Goal: Task Accomplishment & Management: Complete application form

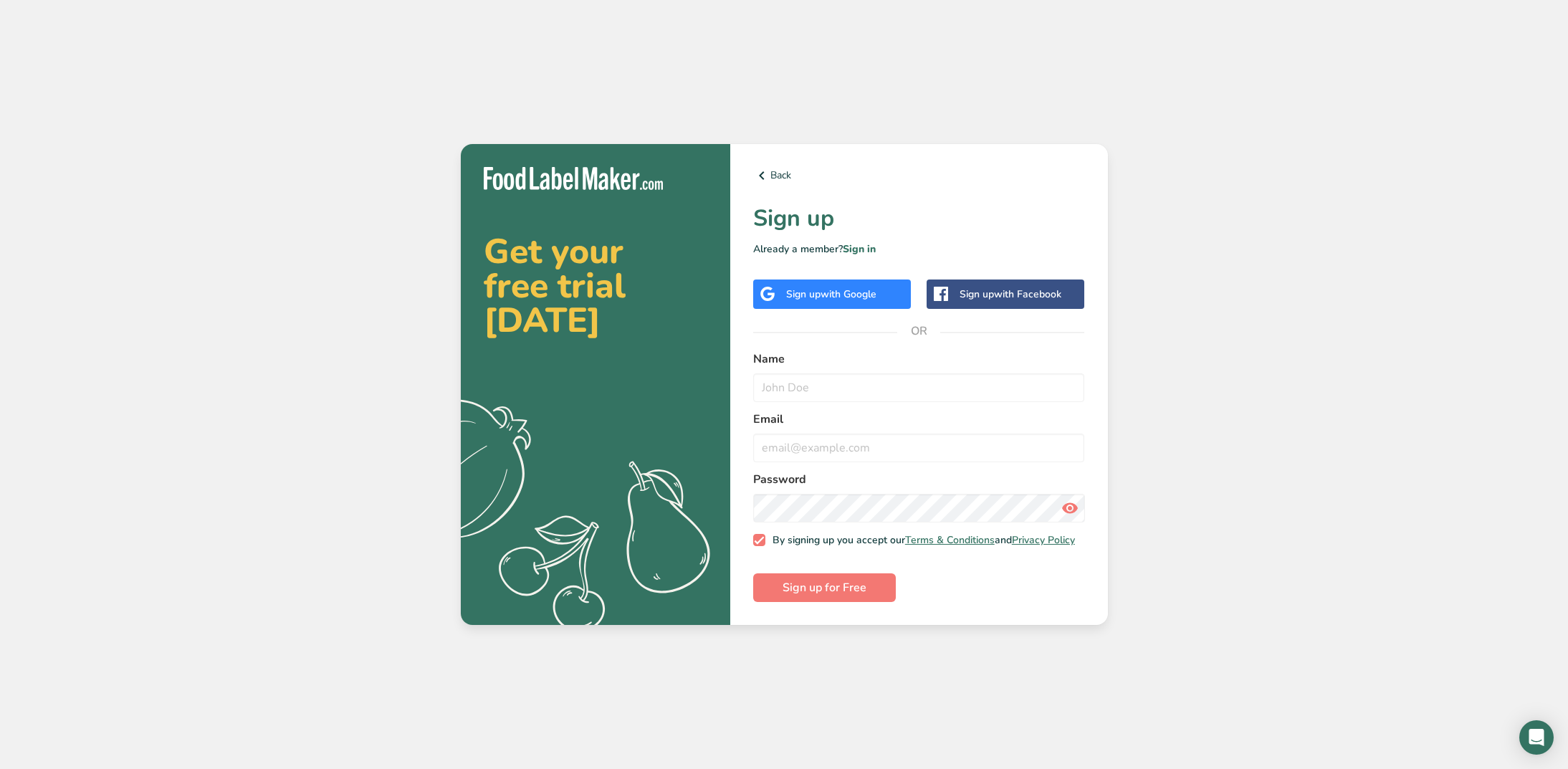
click at [831, 296] on span "with Google" at bounding box center [849, 294] width 55 height 13
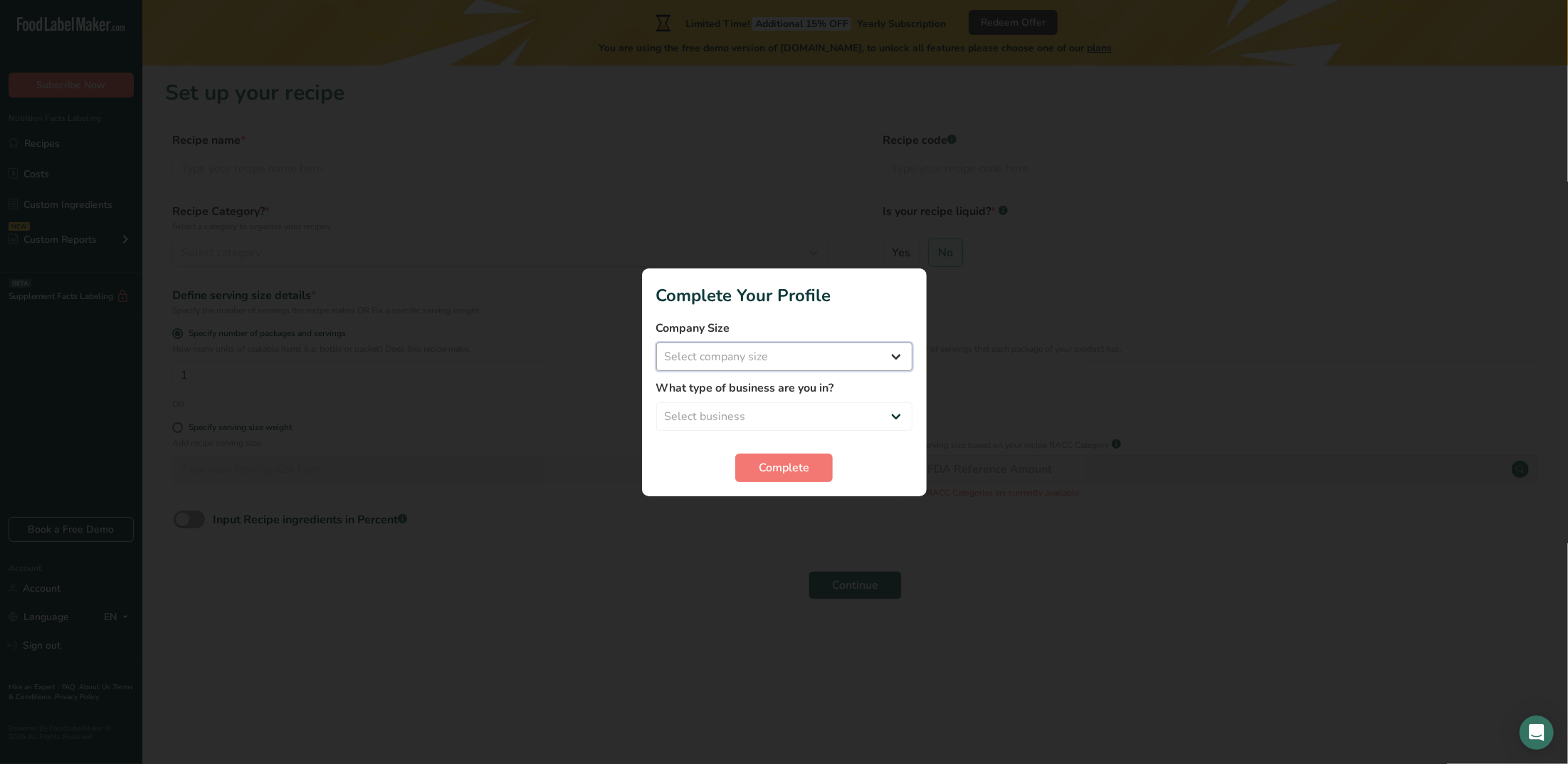
click at [813, 355] on select "Select company size Fewer than 10 Employees 10 to 50 Employees 51 to 500 Employ…" at bounding box center [785, 356] width 257 height 29
select select "1"
click at [657, 342] on select "Select company size Fewer than 10 Employees 10 to 50 Employees 51 to 500 Employ…" at bounding box center [785, 356] width 257 height 29
click at [786, 418] on select "Select business Packaged Food Manufacturer Restaurant & Cafe Bakery Meal Plans …" at bounding box center [785, 416] width 257 height 29
select select "1"
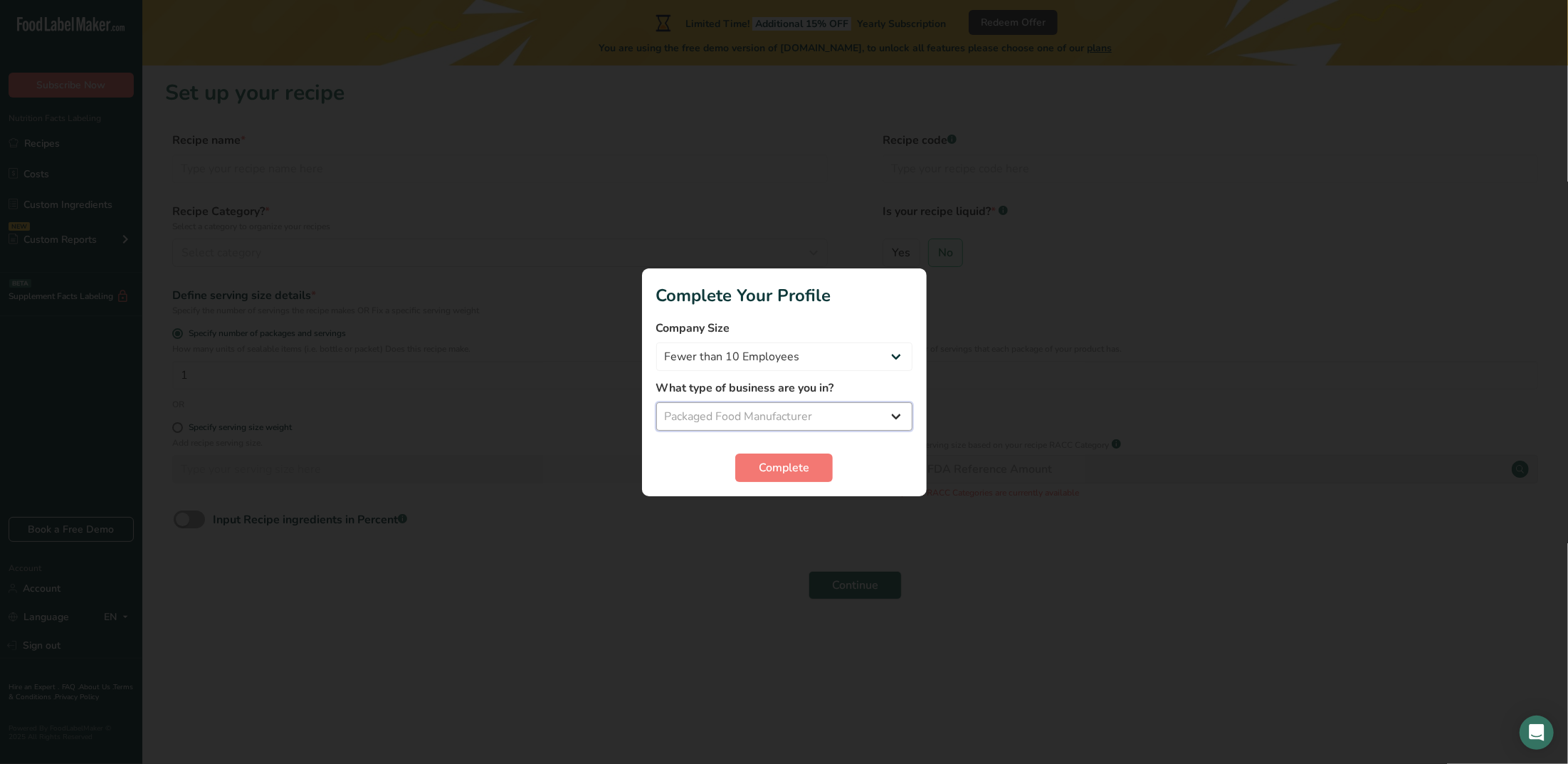
click at [657, 402] on select "Select business Packaged Food Manufacturer Restaurant & Cafe Bakery Meal Plans …" at bounding box center [785, 416] width 257 height 29
click at [815, 421] on select "Packaged Food Manufacturer Restaurant & Cafe Bakery Meal Plans & Catering Compa…" at bounding box center [785, 416] width 257 height 29
click at [813, 422] on select "Packaged Food Manufacturer Restaurant & Cafe Bakery Meal Plans & Catering Compa…" at bounding box center [785, 416] width 257 height 29
click at [787, 468] on span "Complete" at bounding box center [783, 468] width 50 height 17
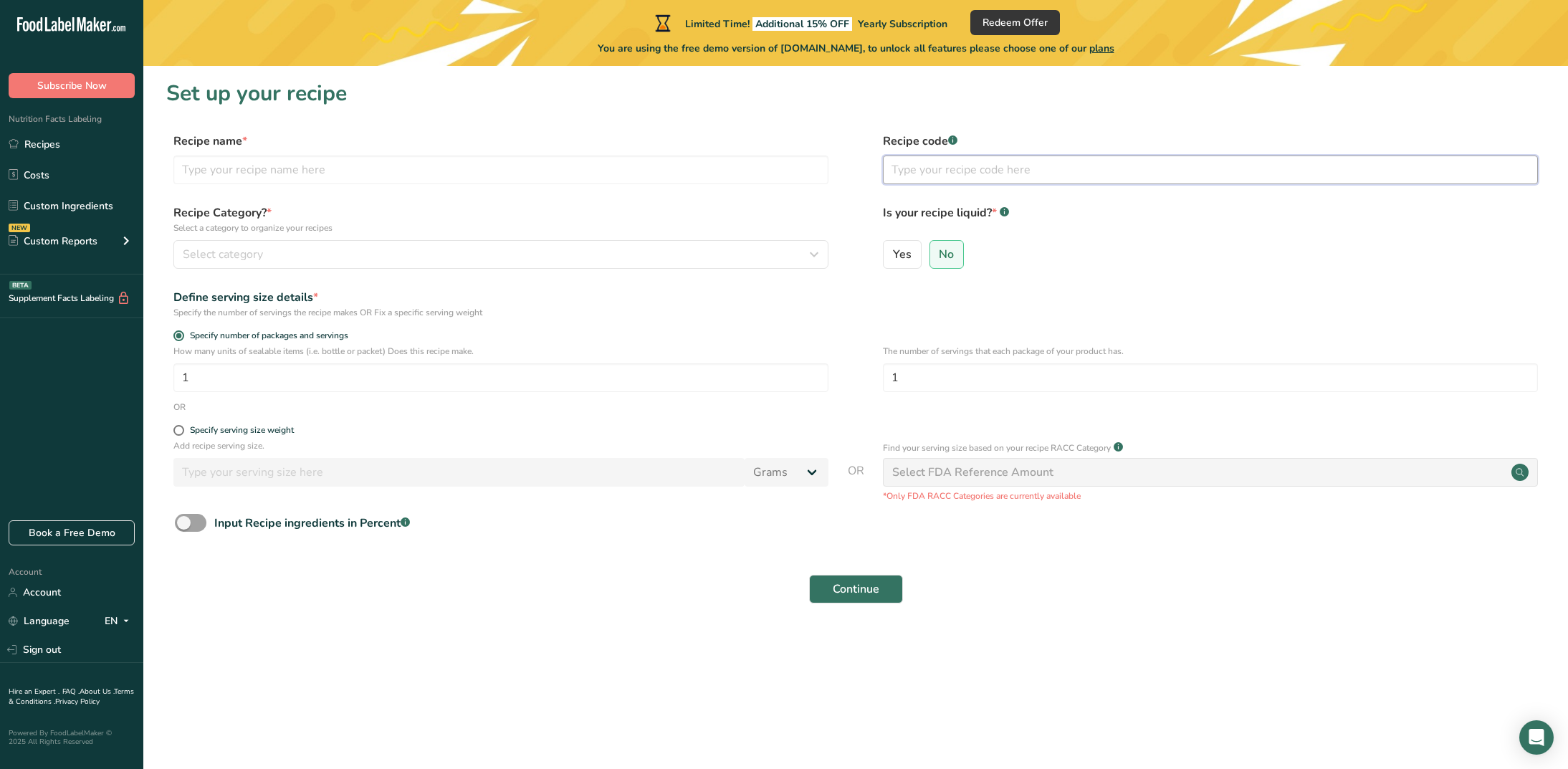
click at [936, 172] on input "text" at bounding box center [1210, 170] width 655 height 29
click at [947, 255] on span "No" at bounding box center [946, 253] width 15 height 14
click at [939, 255] on input "No" at bounding box center [935, 254] width 10 height 10
click at [282, 177] on input "text" at bounding box center [500, 170] width 655 height 29
type input "C"
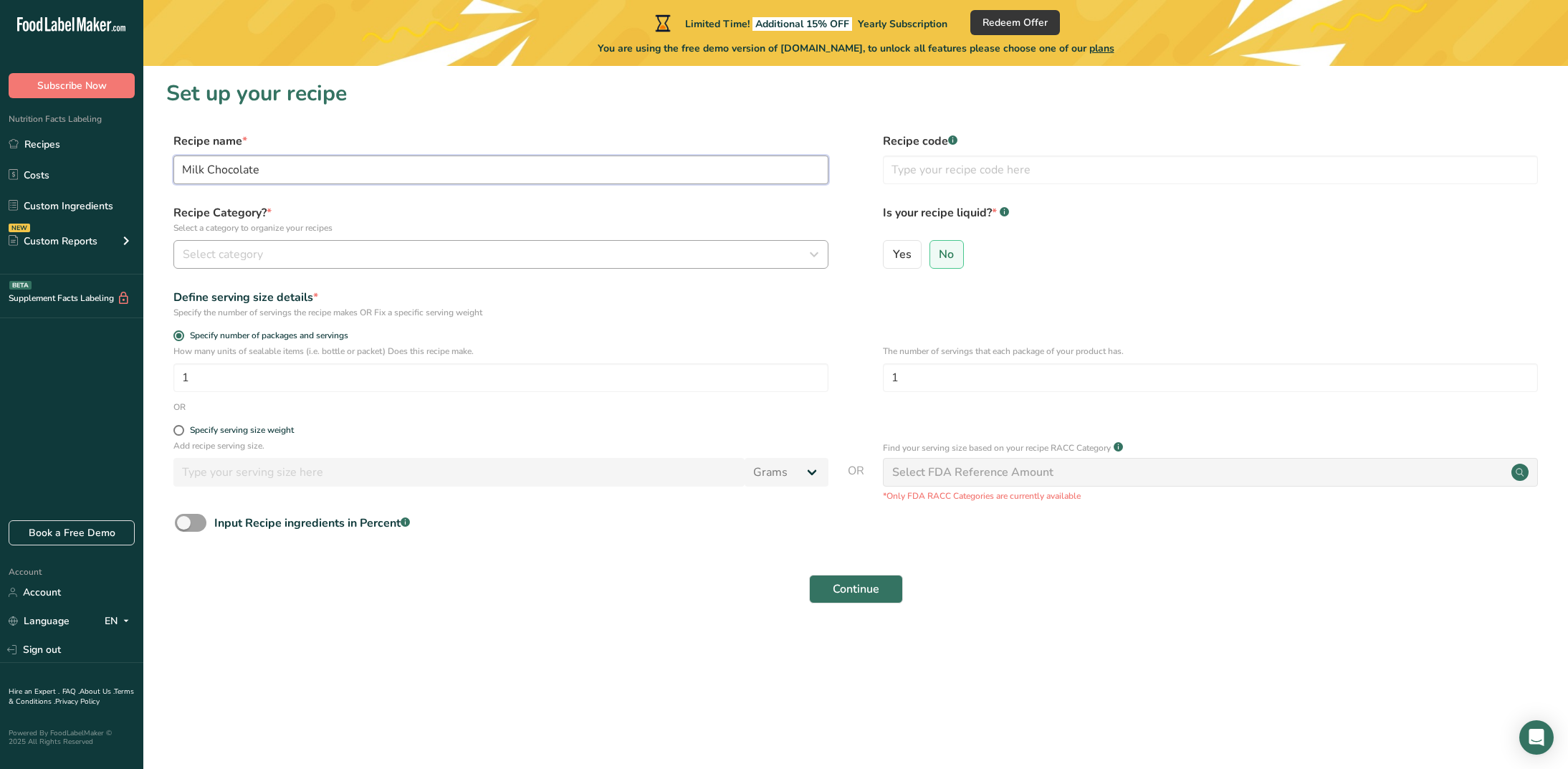
type input "Milk Chocolate"
click at [311, 255] on div "Select category" at bounding box center [497, 254] width 628 height 17
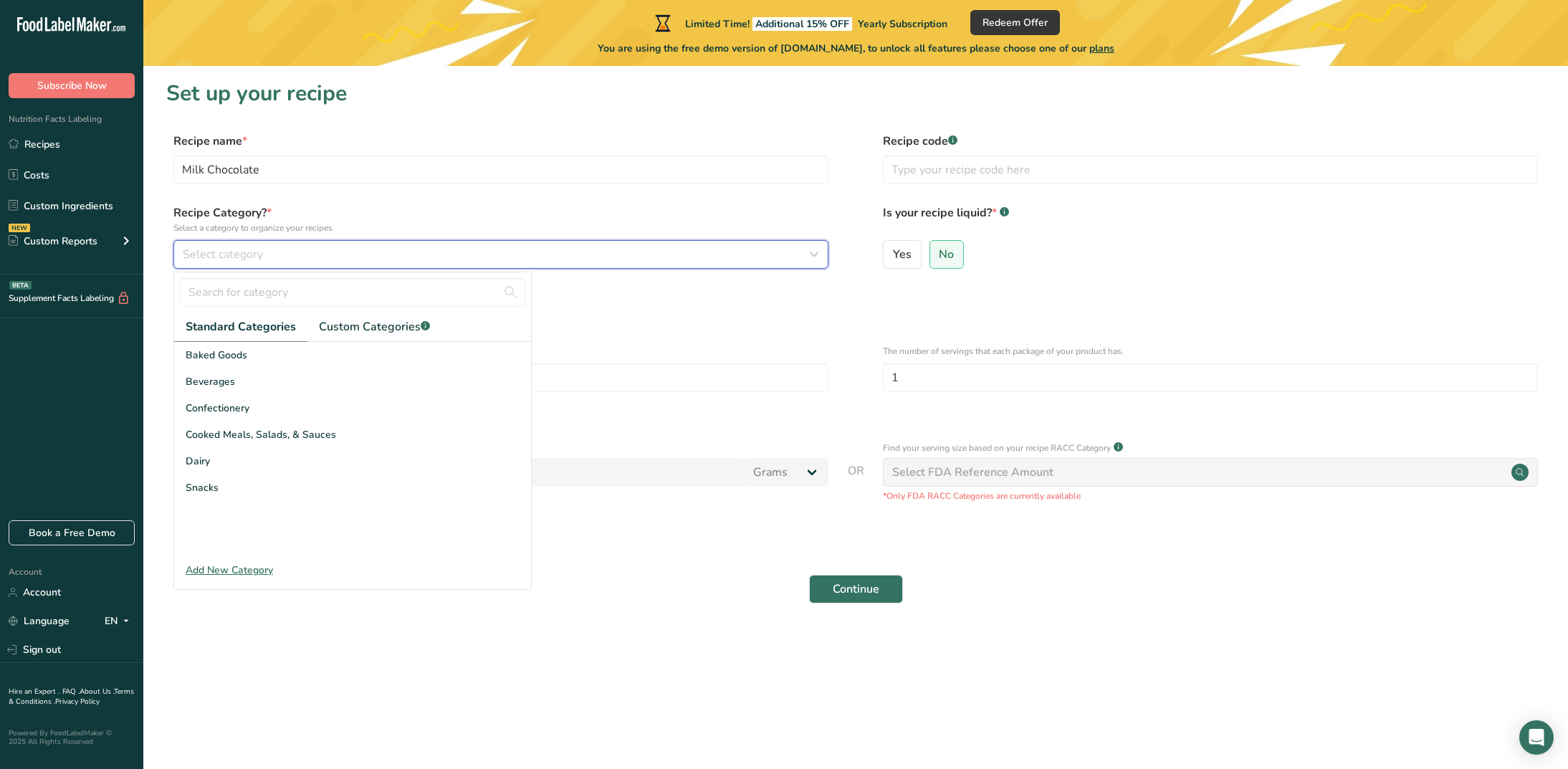
click at [308, 258] on div "Select category" at bounding box center [497, 254] width 628 height 17
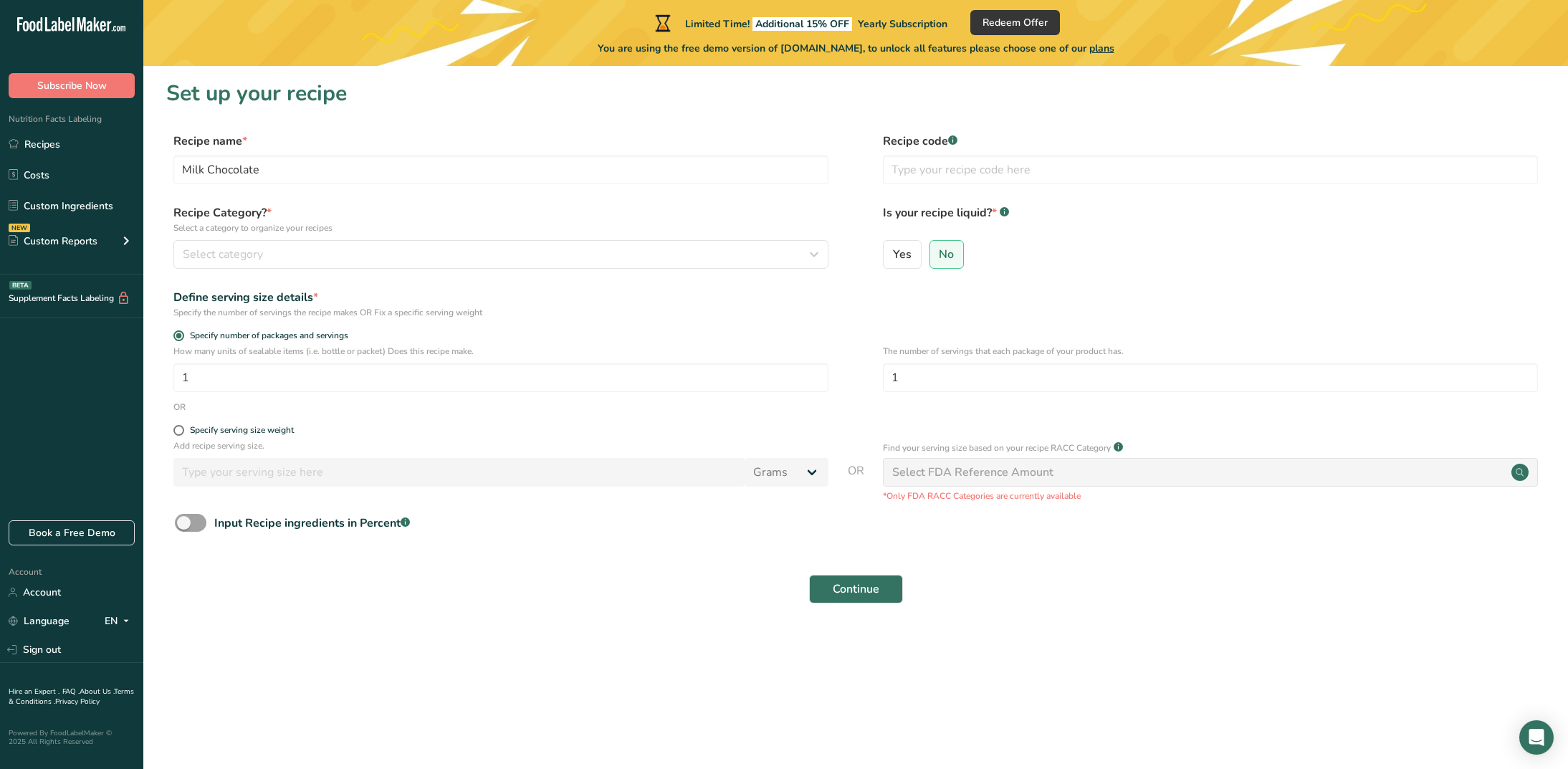
click at [1038, 470] on div "Select FDA Reference Amount" at bounding box center [973, 472] width 162 height 17
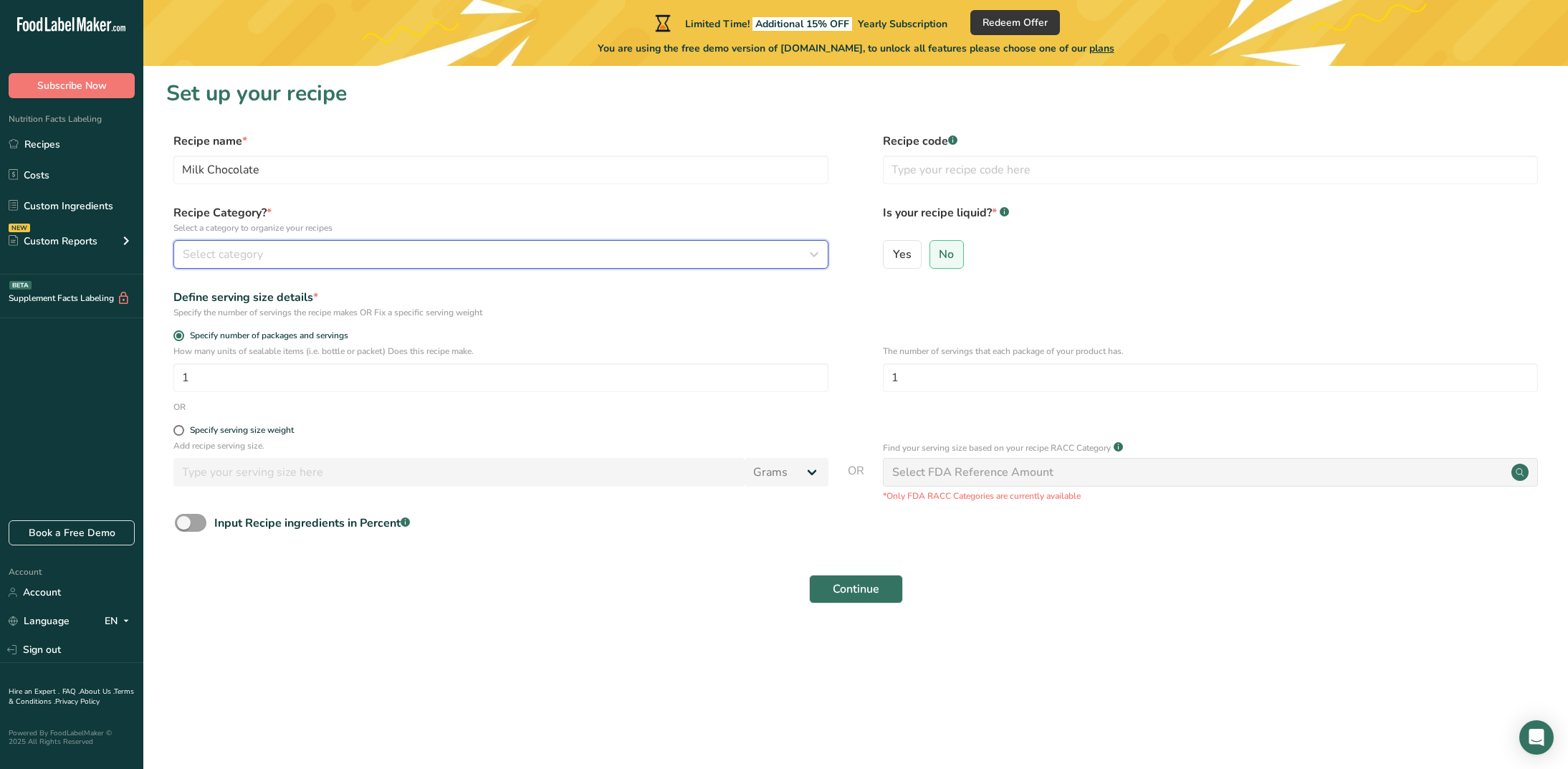
click at [262, 250] on div "Select category" at bounding box center [497, 254] width 628 height 17
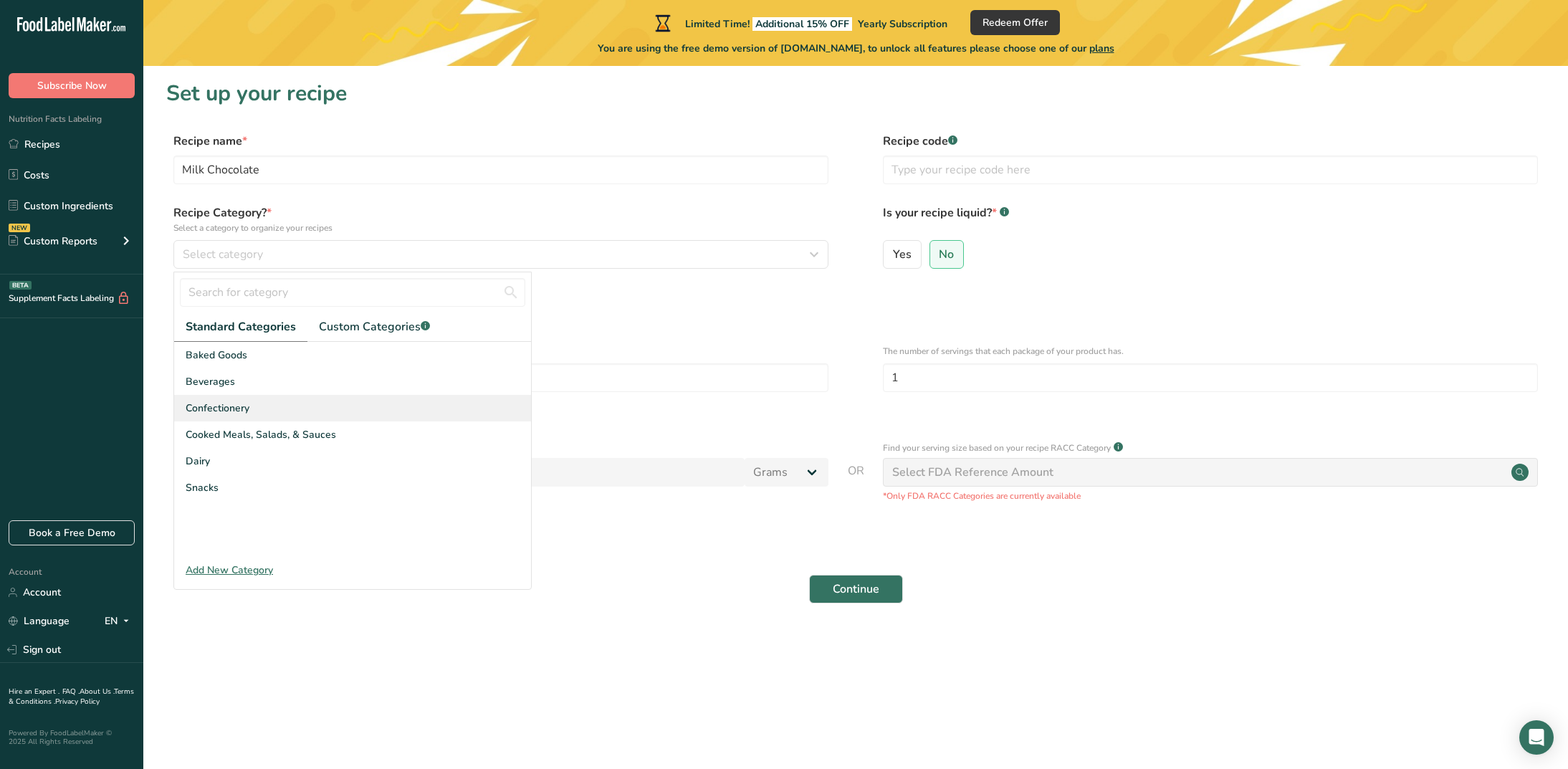
click at [256, 406] on div "Confectionery" at bounding box center [352, 408] width 357 height 27
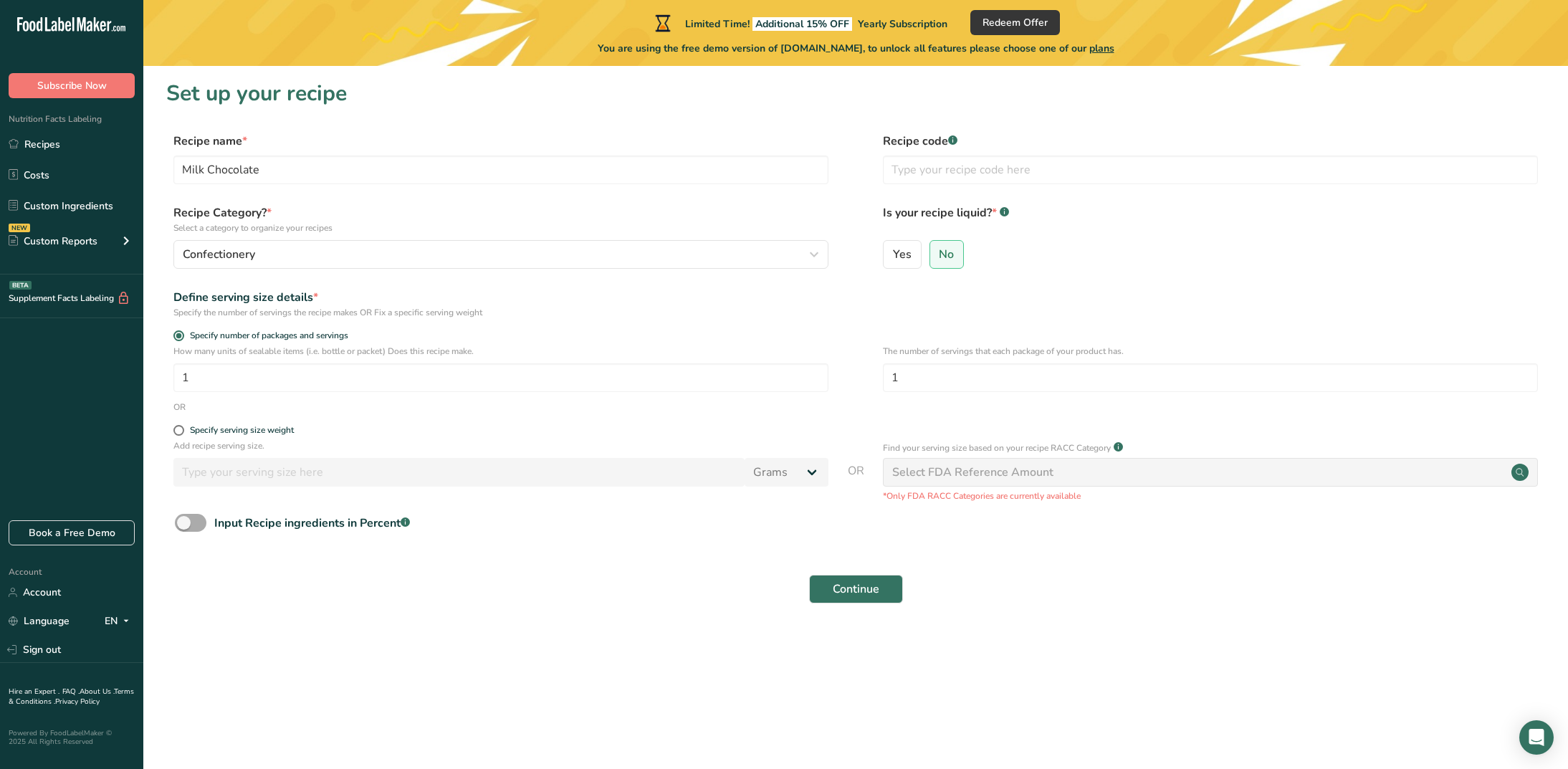
click at [185, 524] on span at bounding box center [190, 522] width 32 height 18
click at [184, 524] on input "Input Recipe ingredients in Percent .a-a{fill:#347362;}.b-a{fill:#fff;}" at bounding box center [180, 523] width 10 height 10
click at [189, 523] on span at bounding box center [190, 522] width 32 height 18
click at [184, 523] on input "Input Recipe ingredients in Percent .a-a{fill:#347362;}.b-a{fill:#fff;}" at bounding box center [180, 523] width 10 height 10
checkbox input "false"
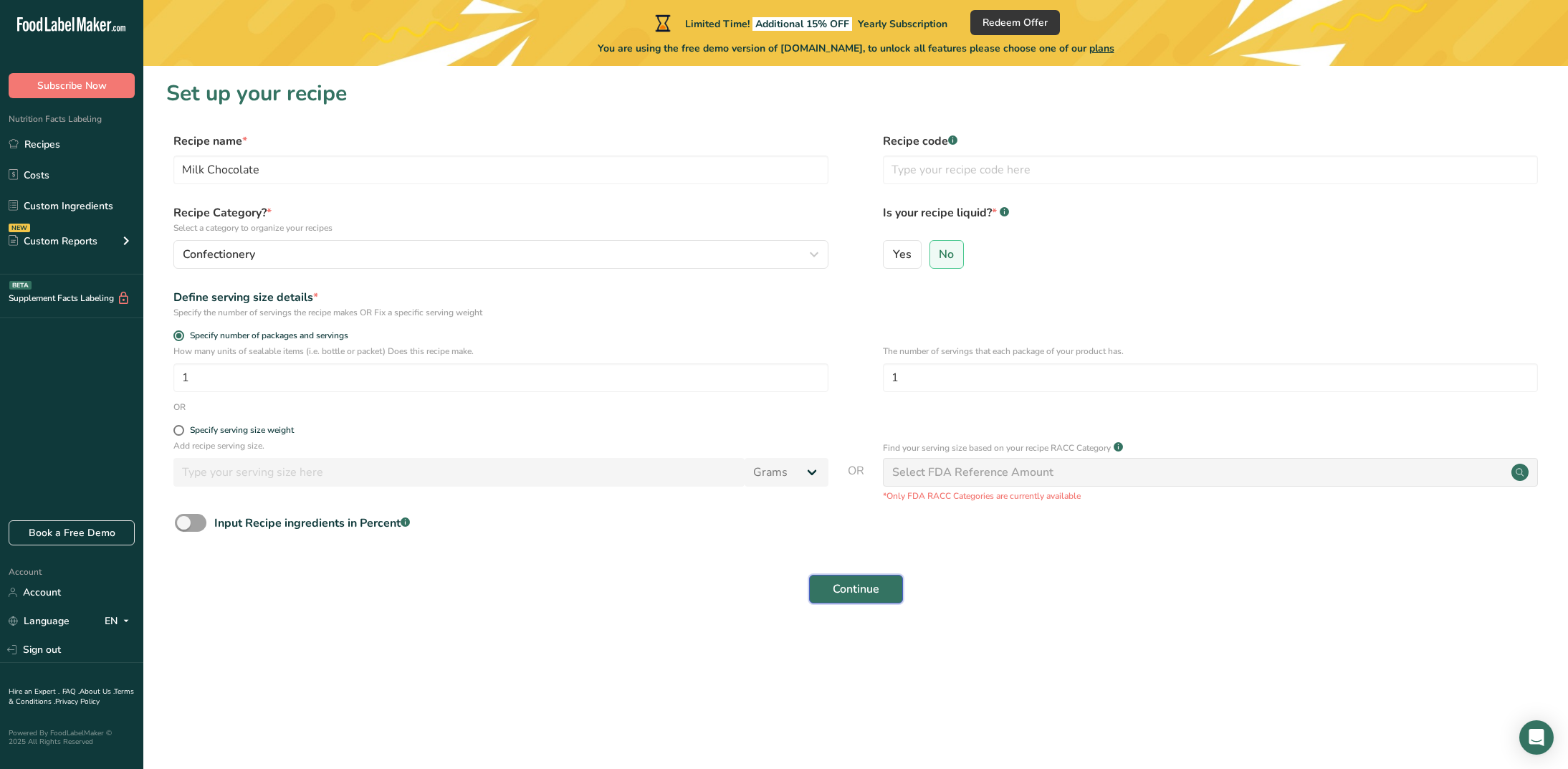
click at [868, 595] on span "Continue" at bounding box center [855, 589] width 47 height 17
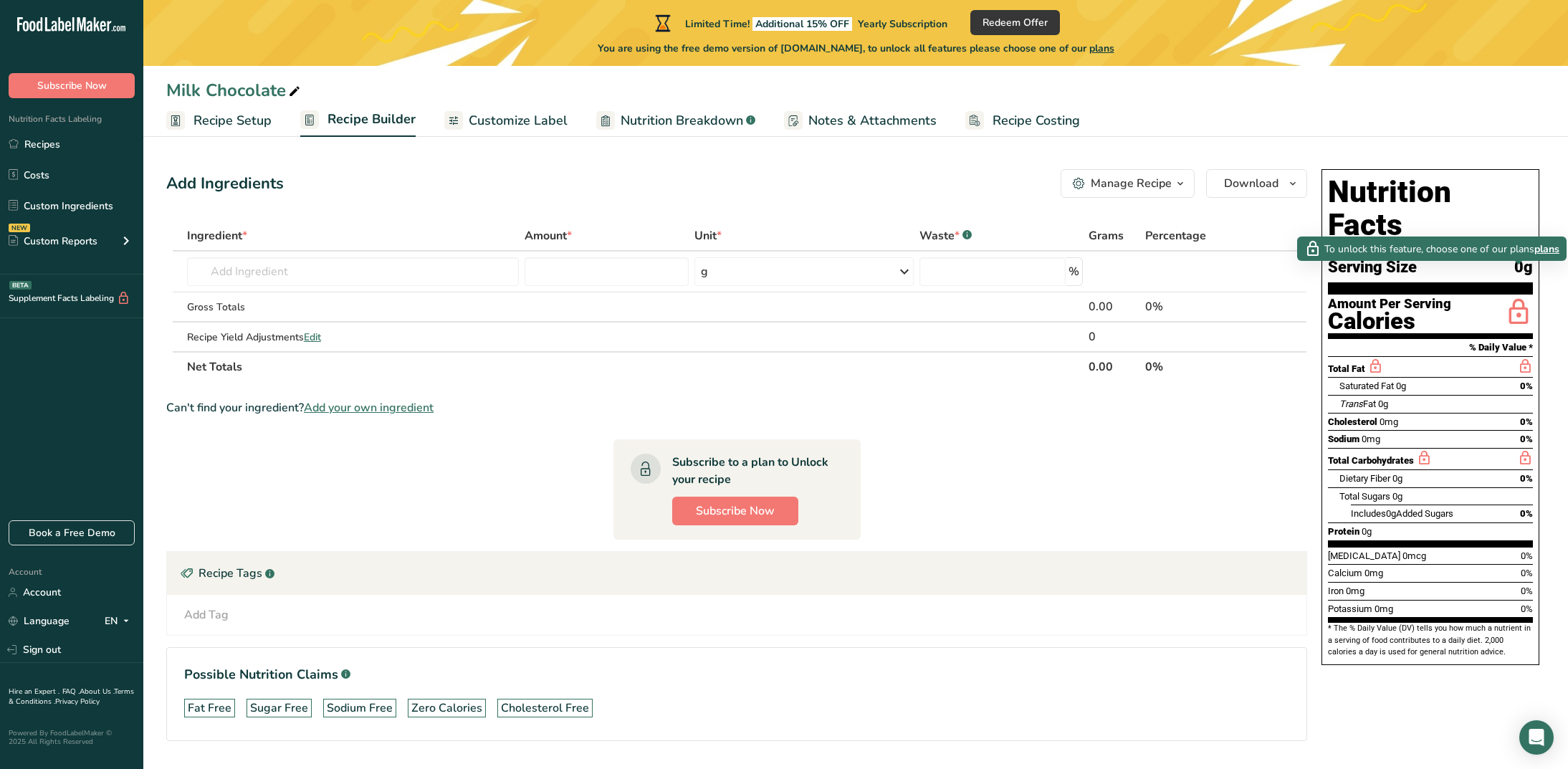
click at [1549, 250] on span "plans" at bounding box center [1547, 249] width 25 height 15
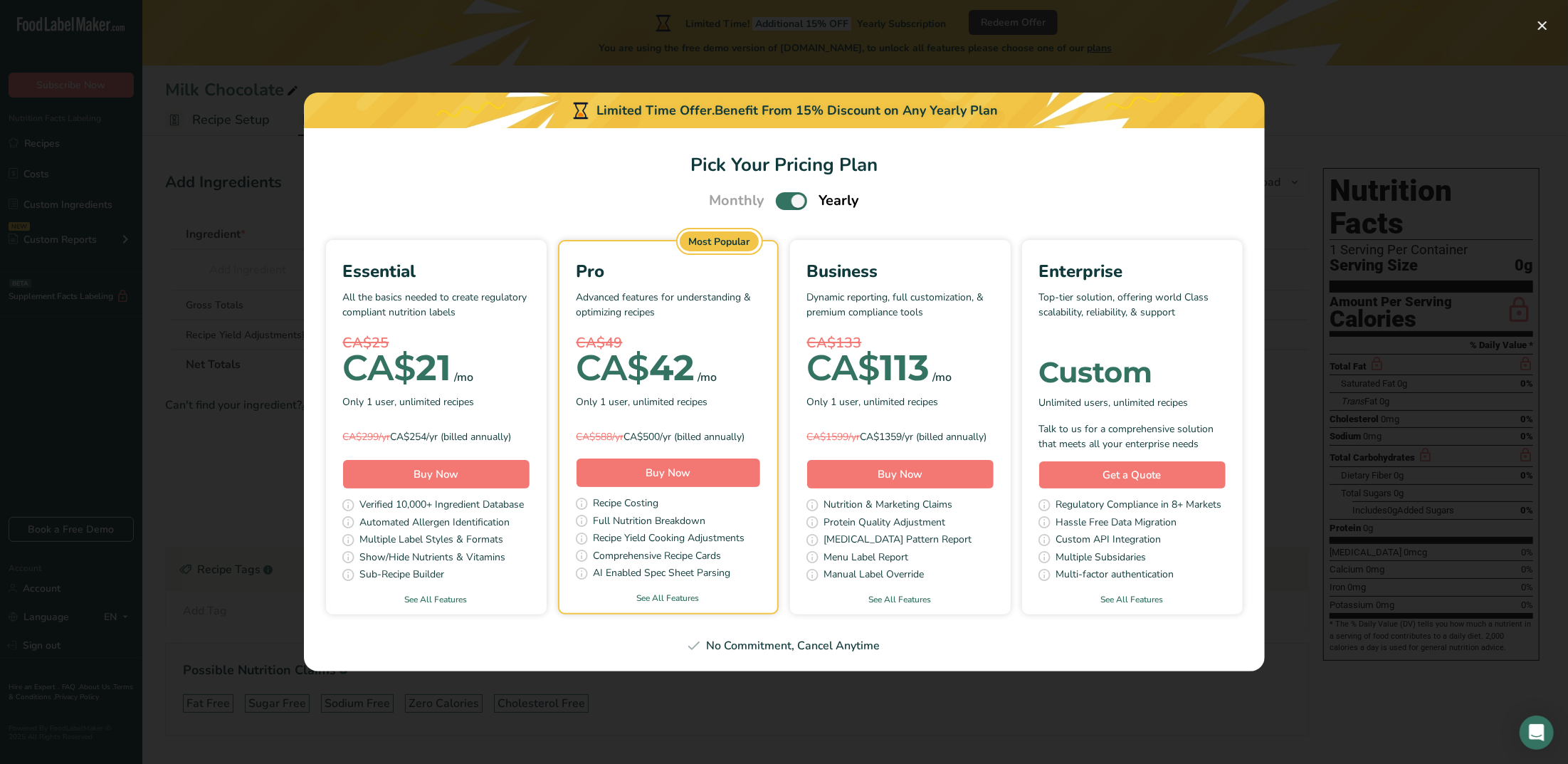
click at [1203, 711] on div "Pick Your Pricing Plan Modal" at bounding box center [784, 382] width 1568 height 764
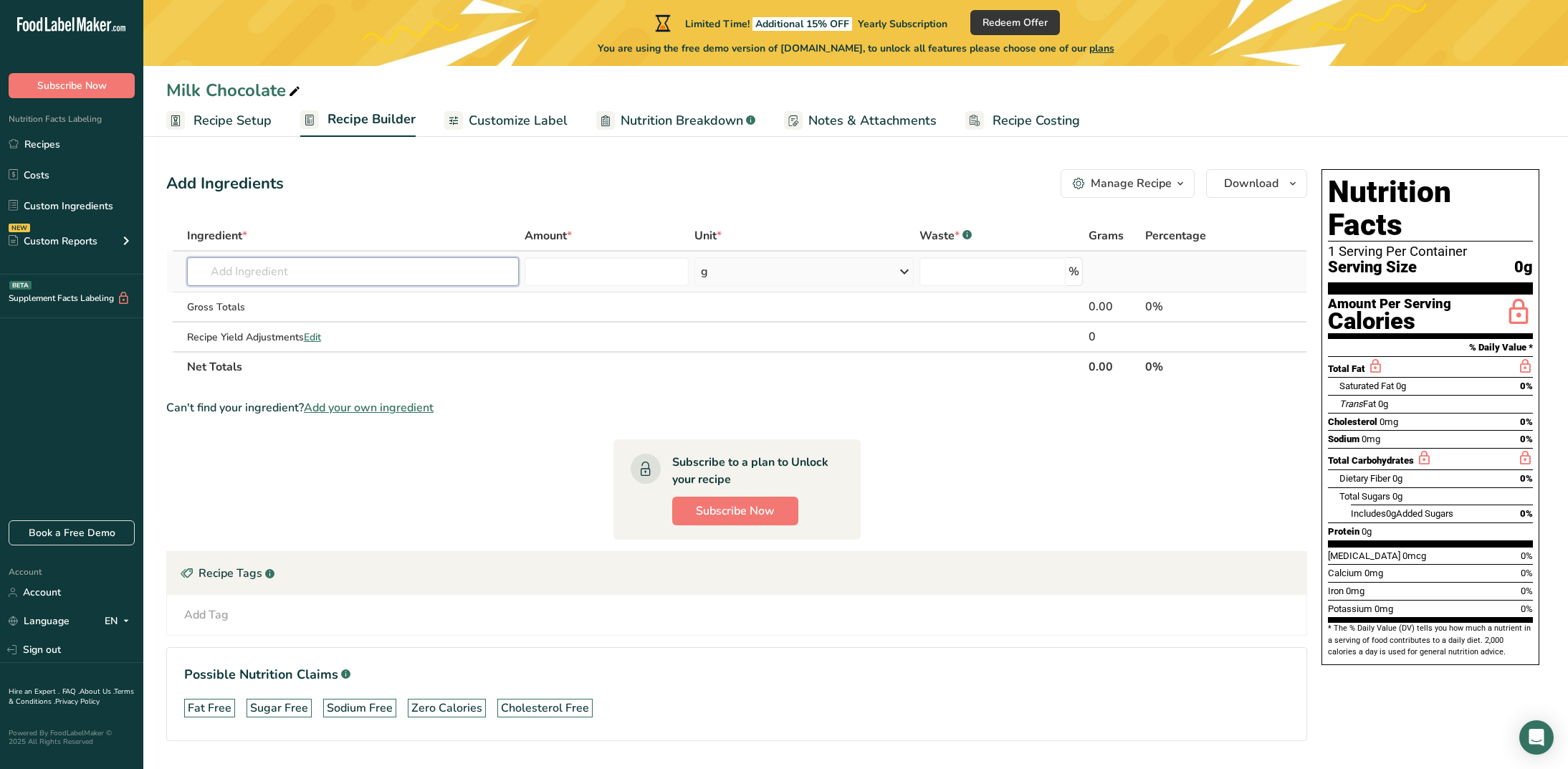
click at [270, 275] on input "text" at bounding box center [353, 272] width 333 height 29
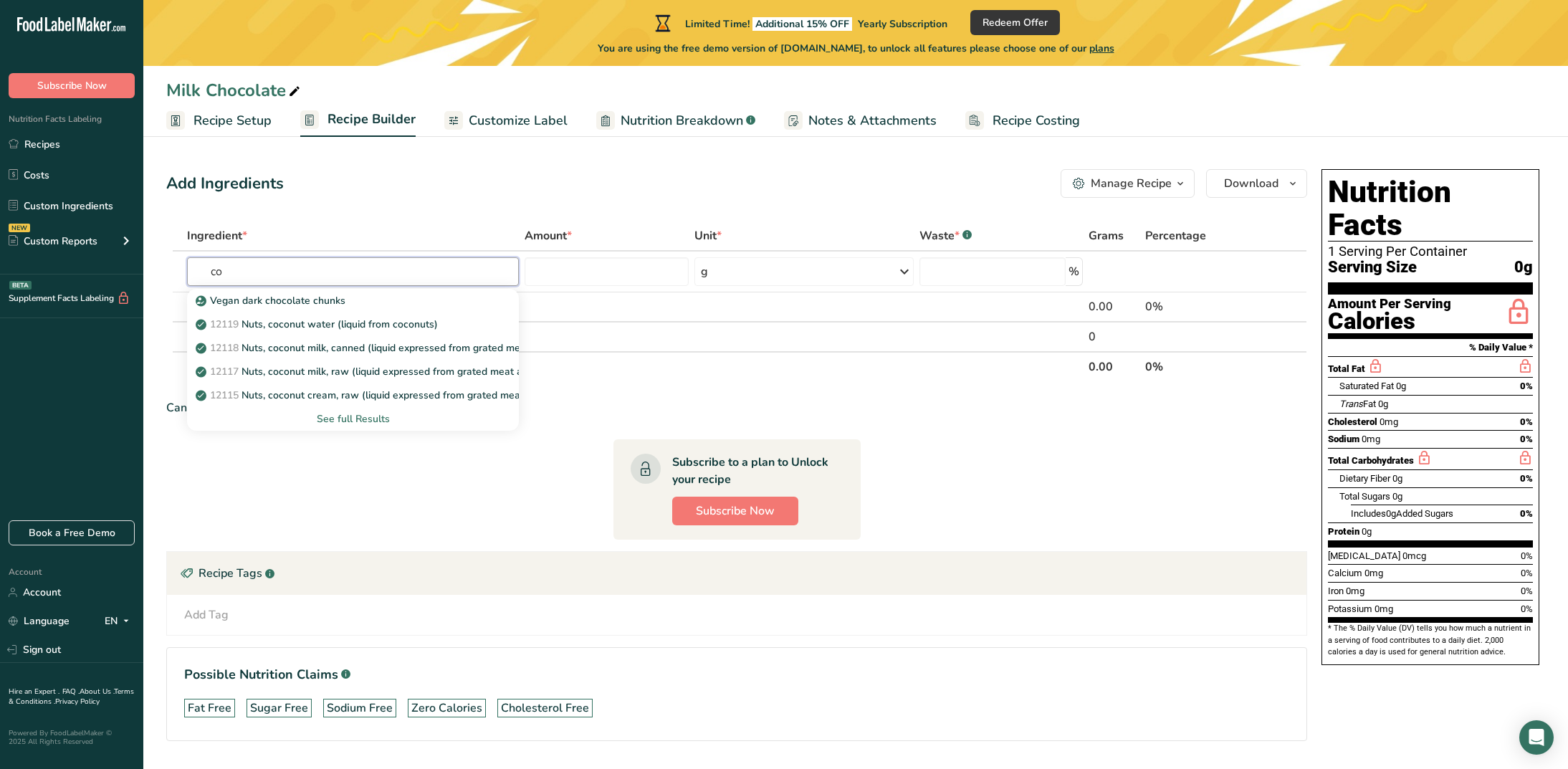
type input "c"
type input "1"
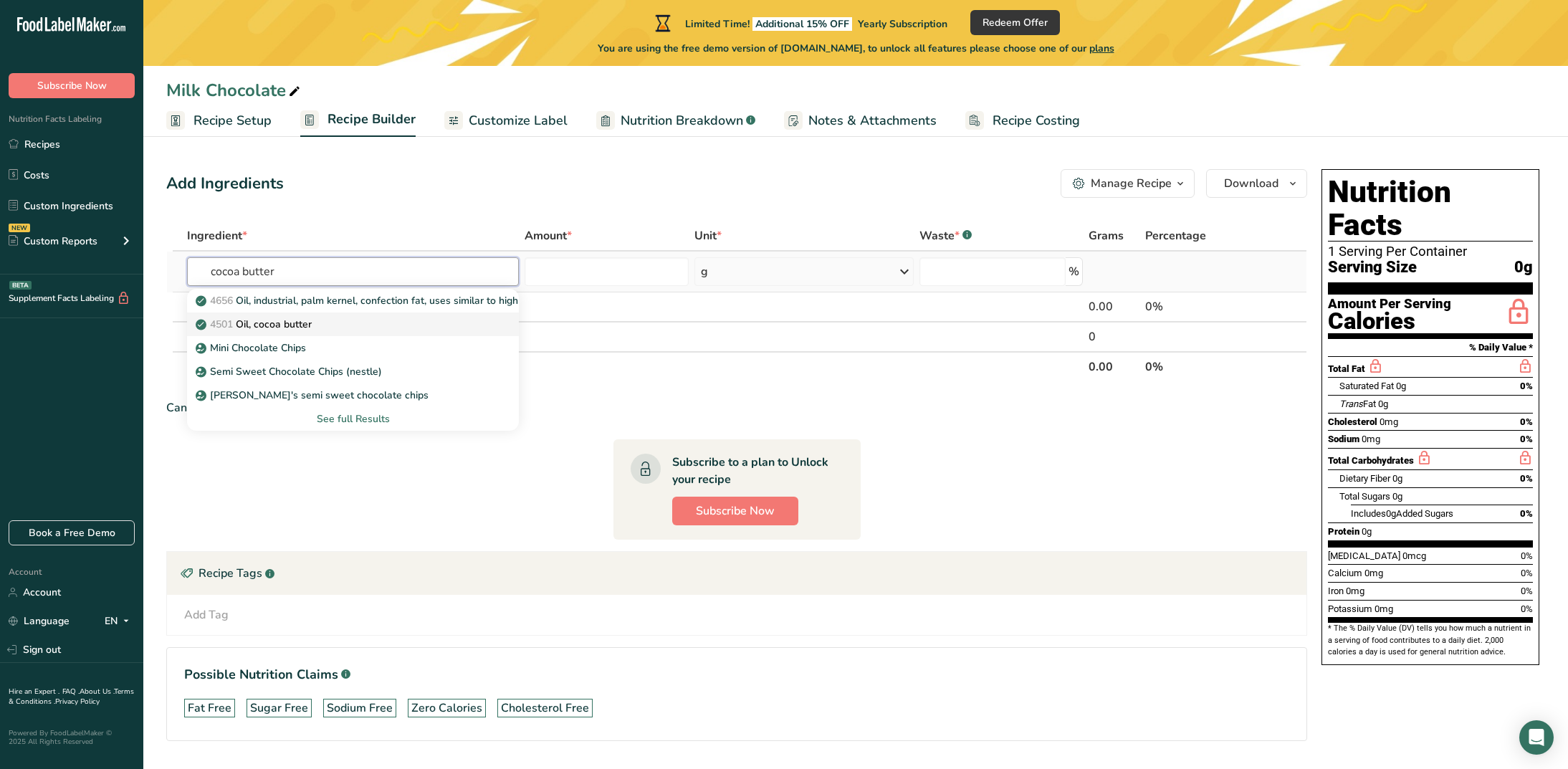
type input "cocoa butter"
click at [263, 330] on p "4501 Oil, cocoa butter" at bounding box center [254, 324] width 113 height 15
type input "Oil, cocoa butter"
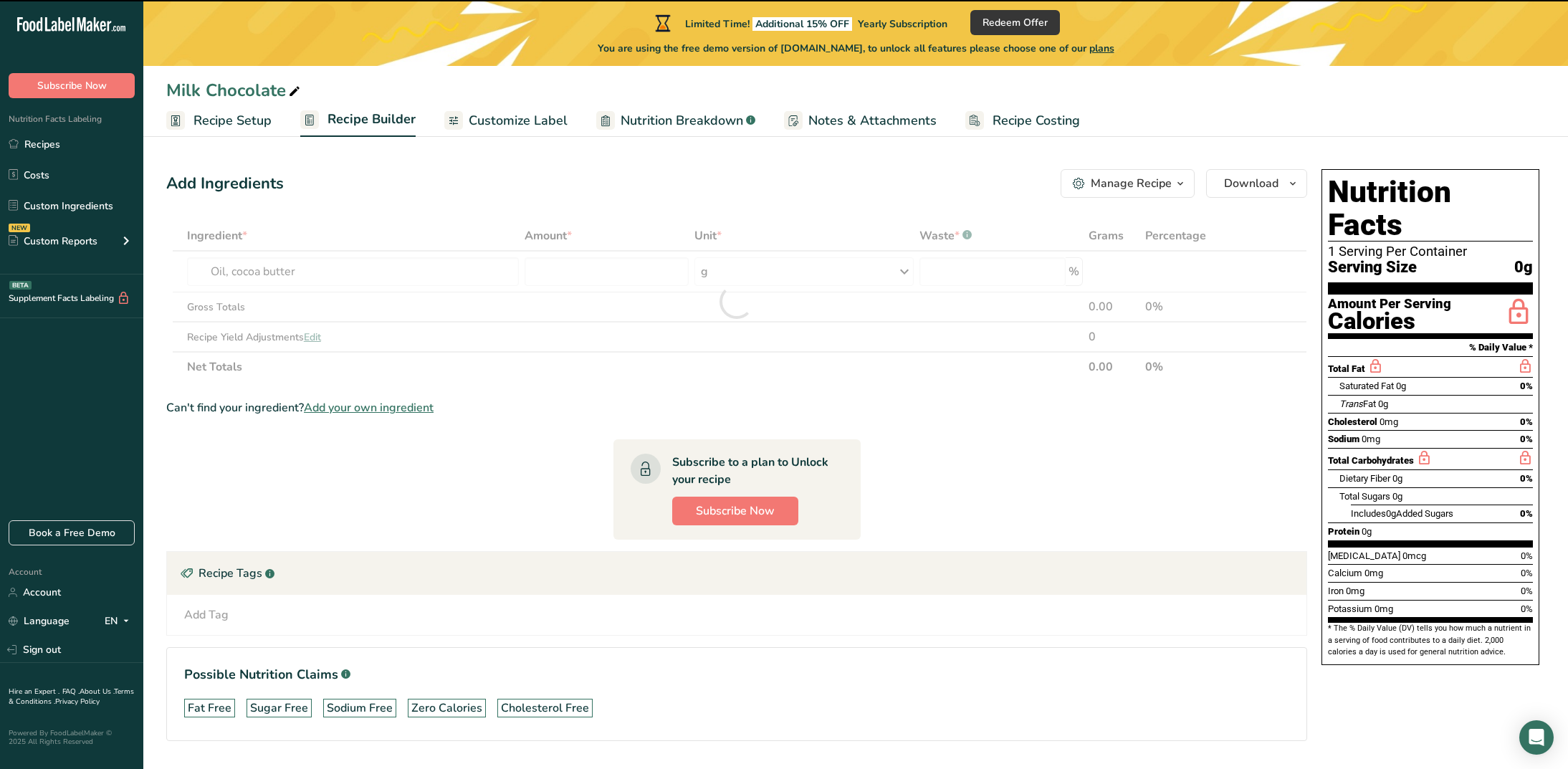
type input "0"
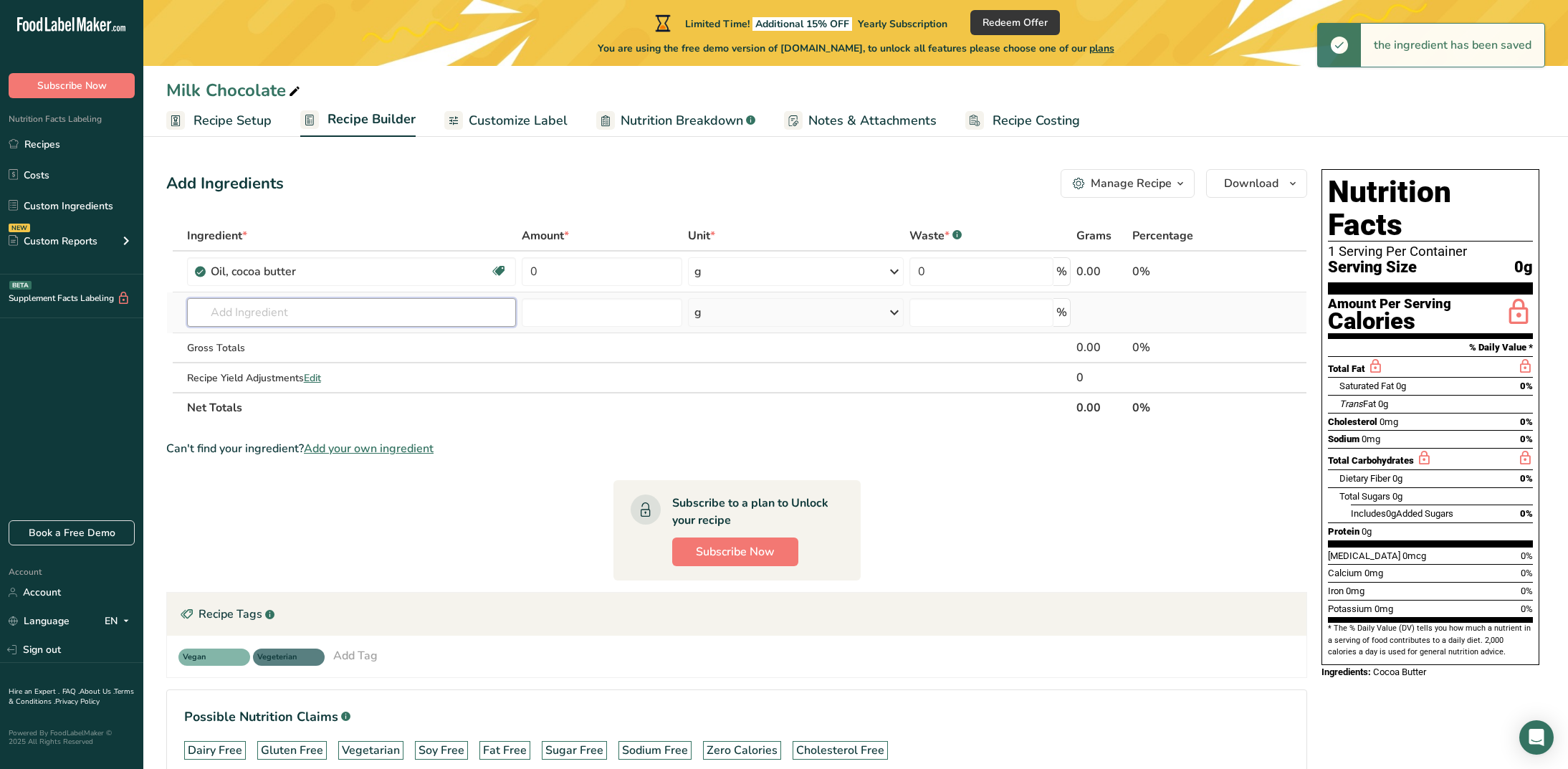
click at [329, 320] on input "text" at bounding box center [351, 313] width 329 height 29
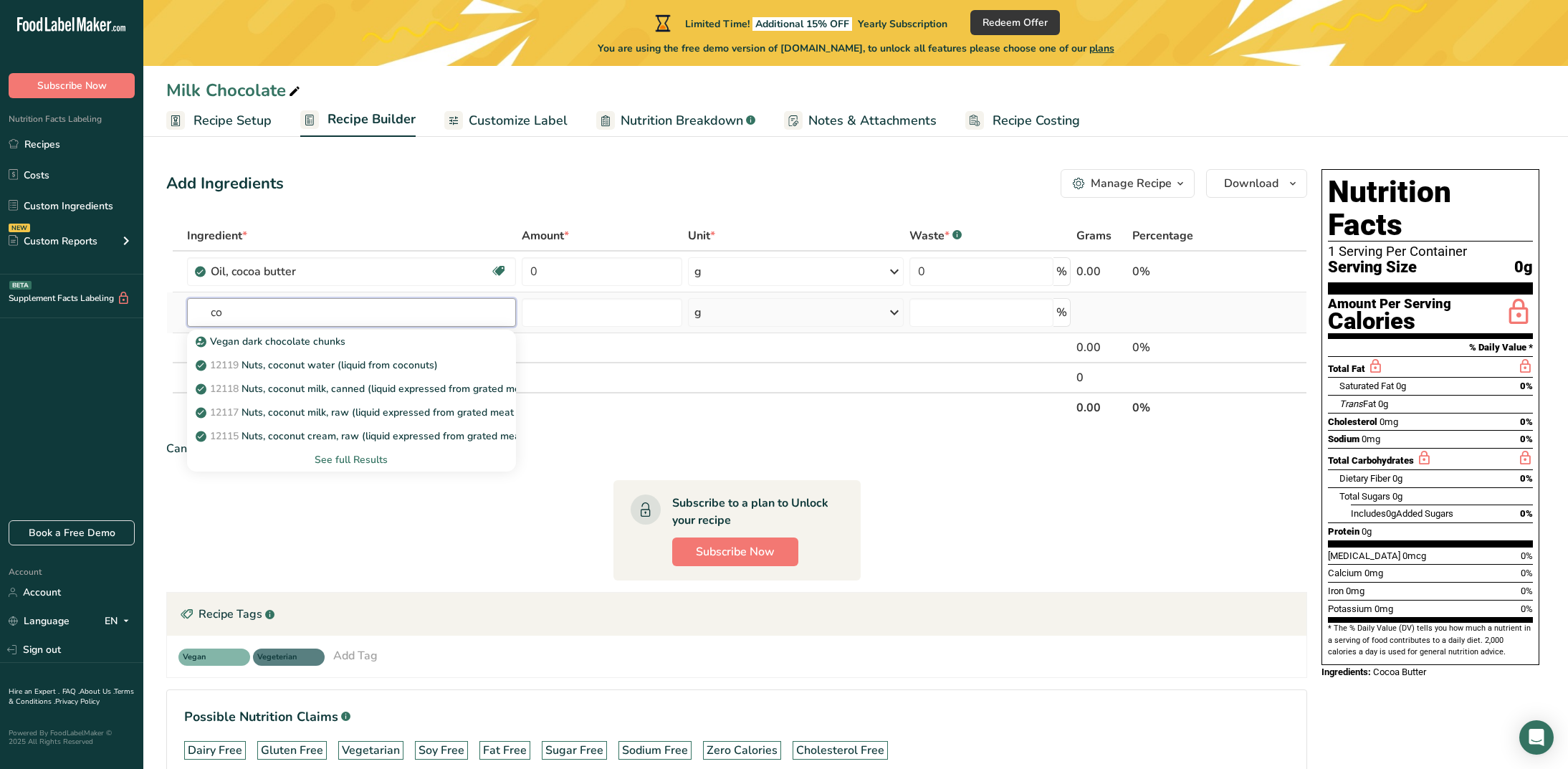
type input "c"
type input "cocoa"
click at [327, 189] on div "Add Ingredients Manage Recipe Delete Recipe Duplicate Recipe Scale Recipe Save …" at bounding box center [737, 184] width 1140 height 29
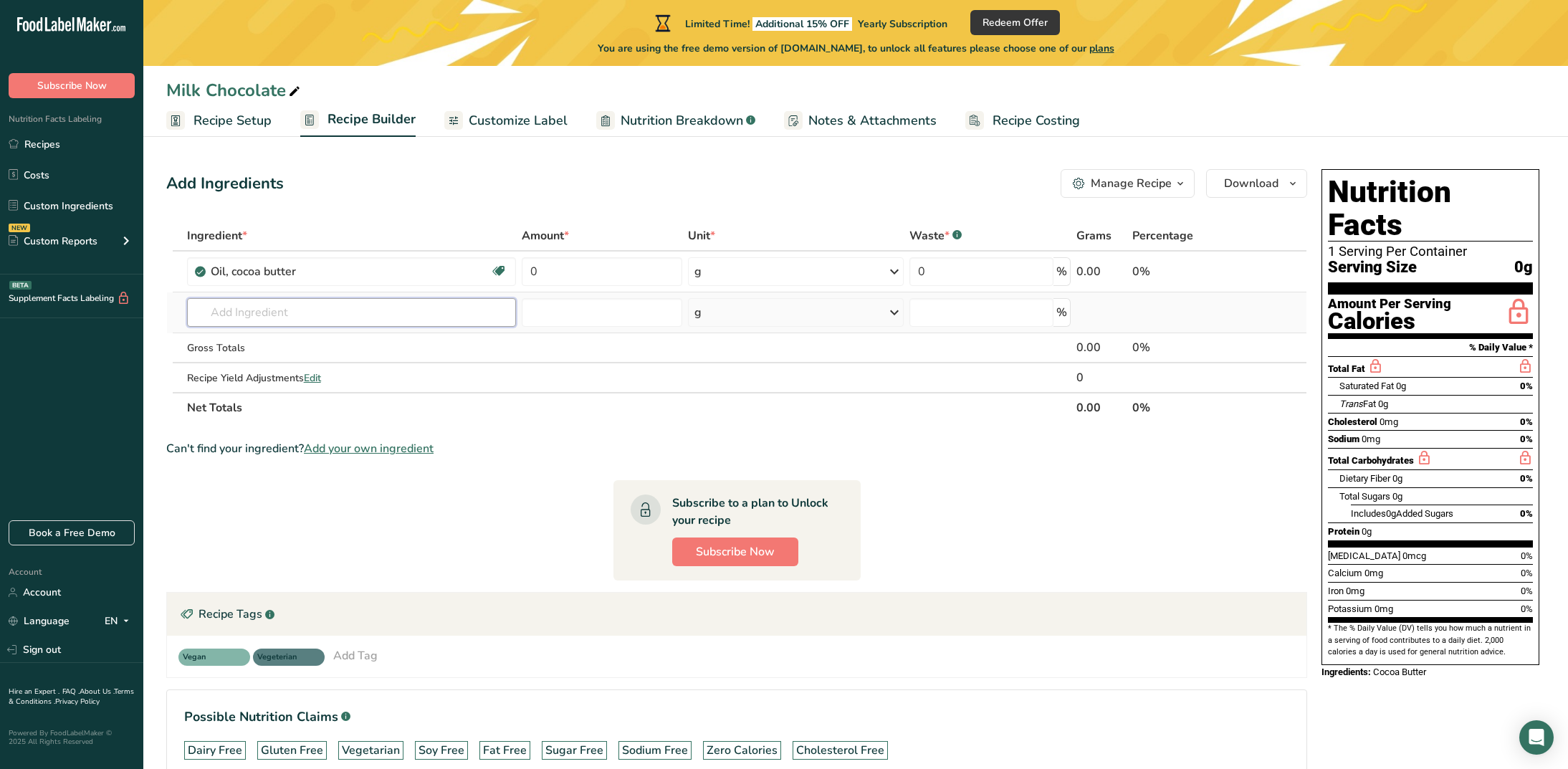
click at [331, 307] on input "text" at bounding box center [351, 313] width 329 height 29
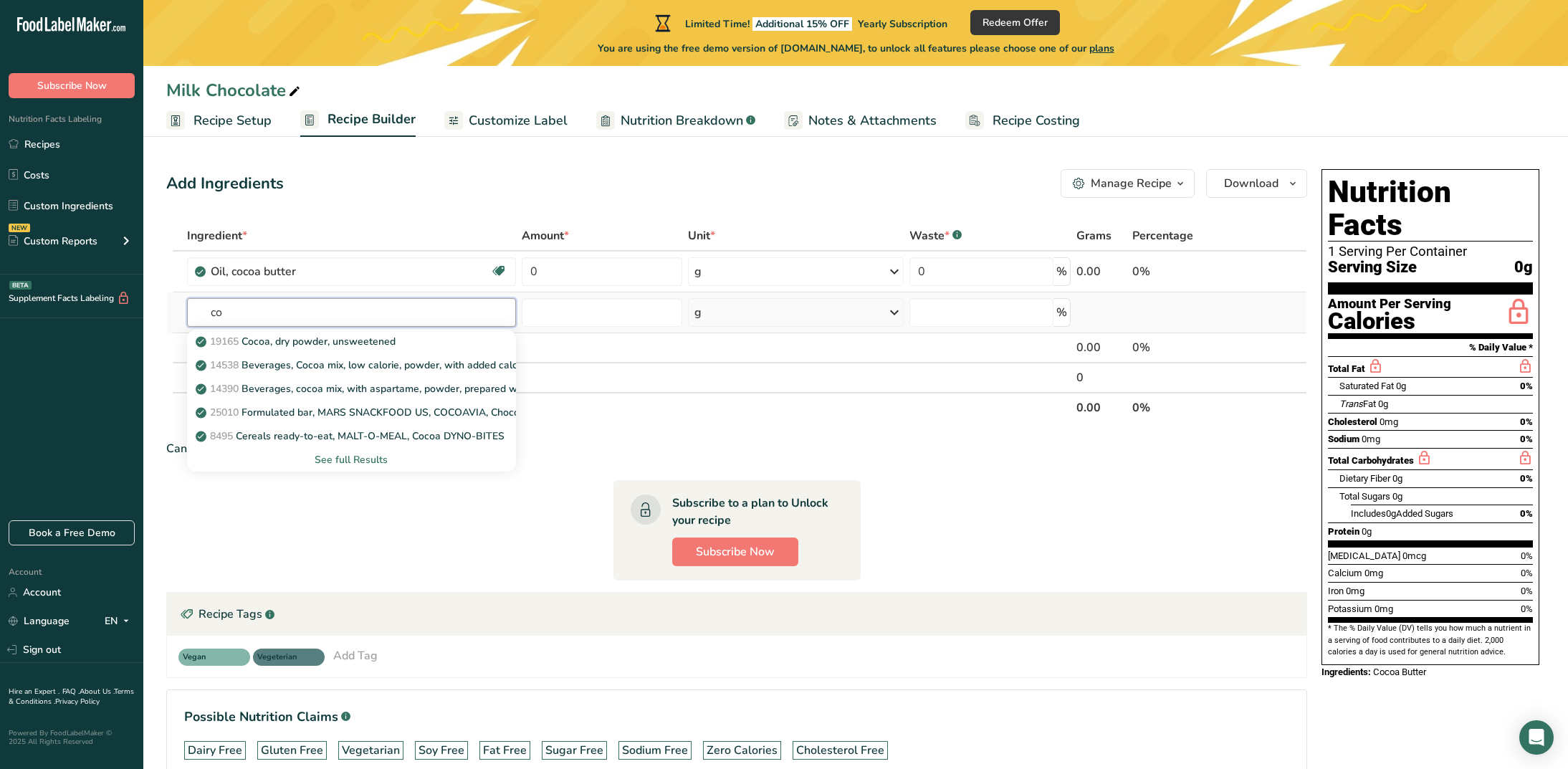
type input "c"
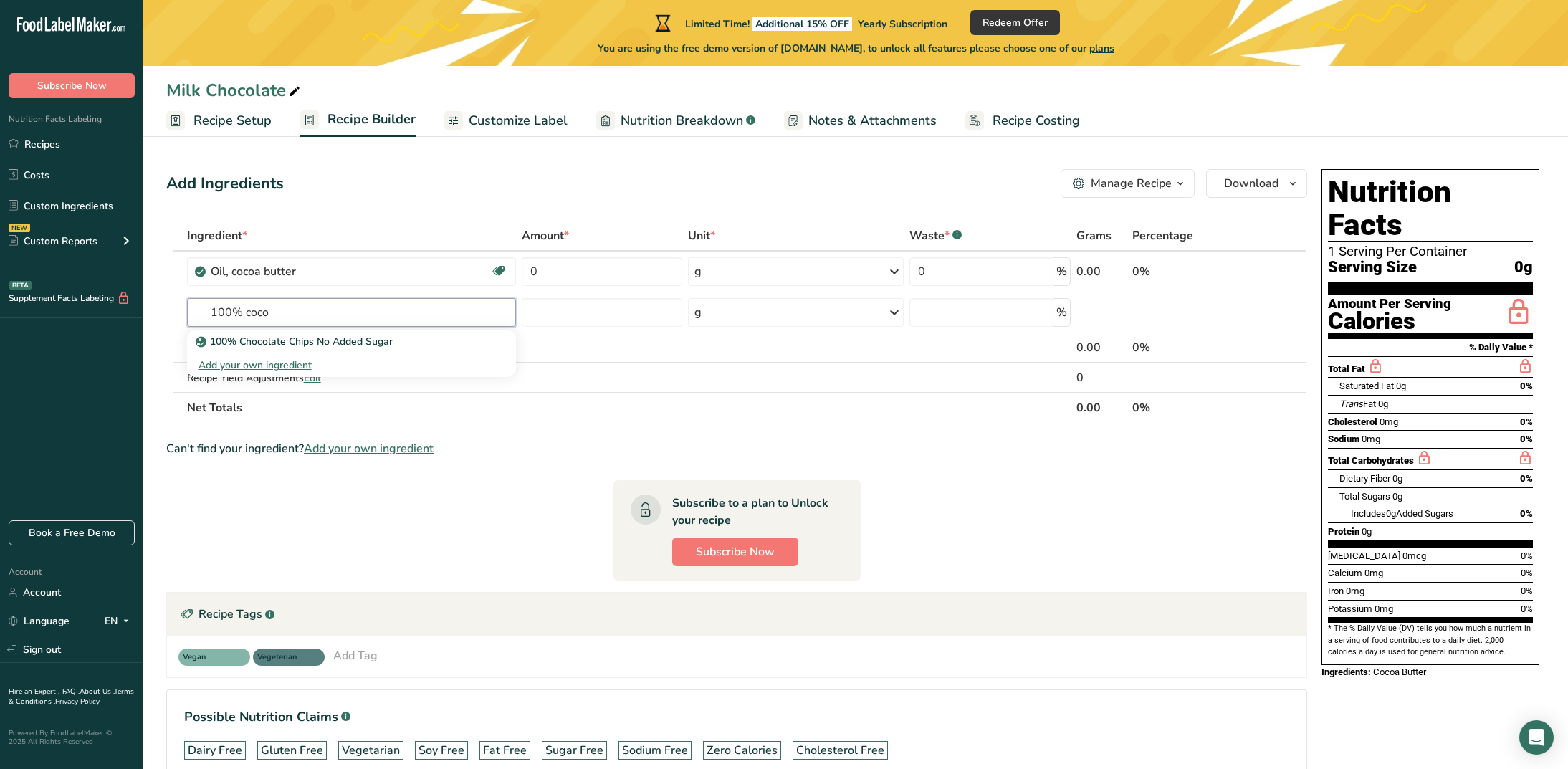
type input "100% coco"
